Goal: Go to known website: Access a specific website the user already knows

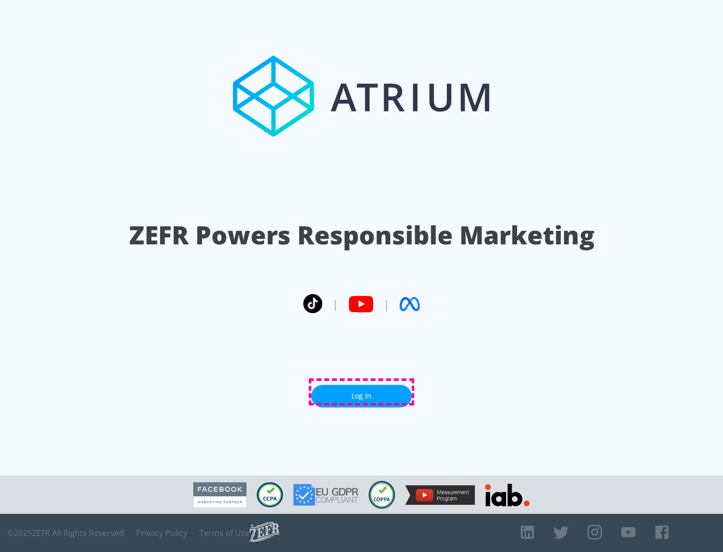
click at [362, 392] on link "Log In" at bounding box center [361, 396] width 100 height 23
